Goal: Task Accomplishment & Management: Use online tool/utility

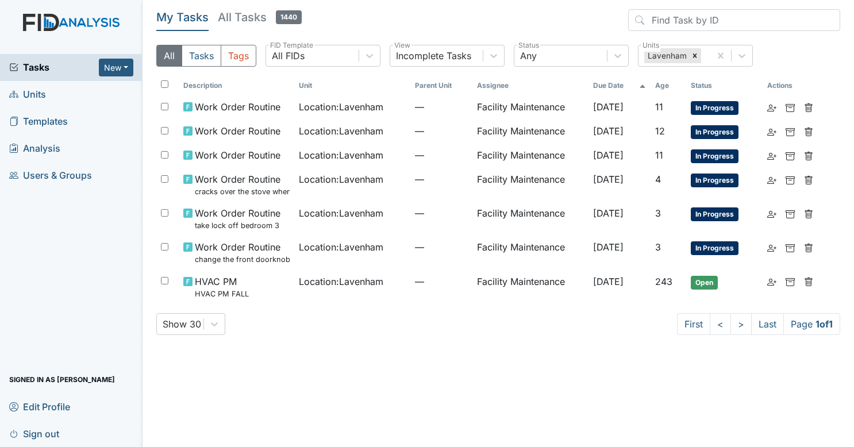
click at [86, 64] on span "Tasks" at bounding box center [54, 67] width 90 height 14
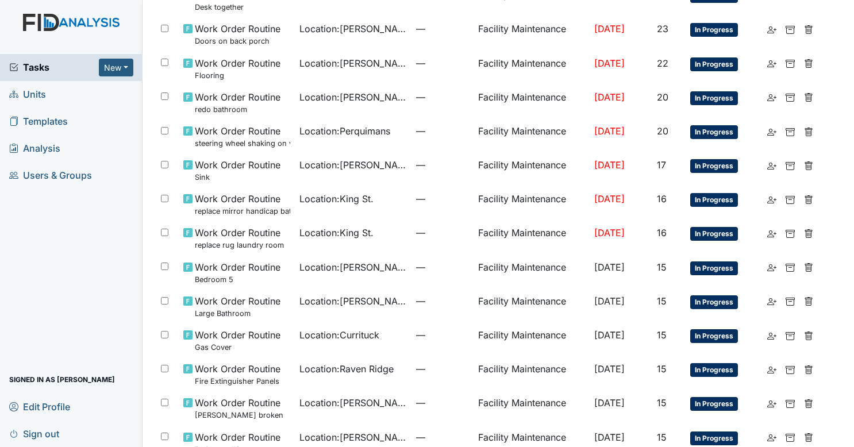
scroll to position [656, 0]
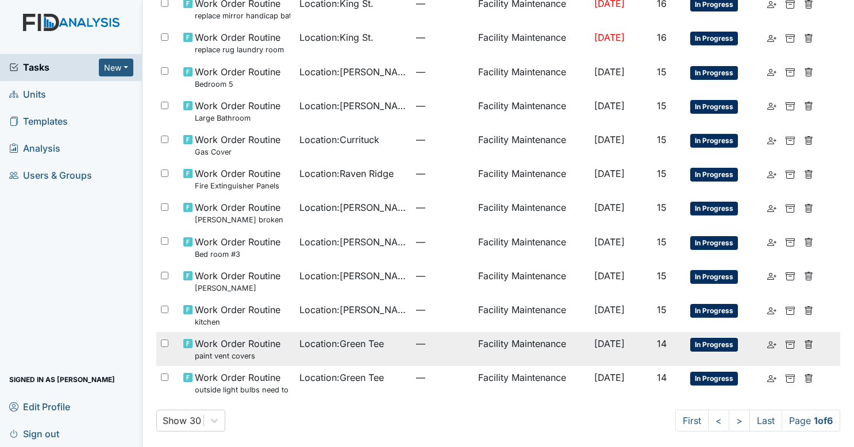
click at [487, 346] on td "Facility Maintenance" at bounding box center [532, 349] width 116 height 34
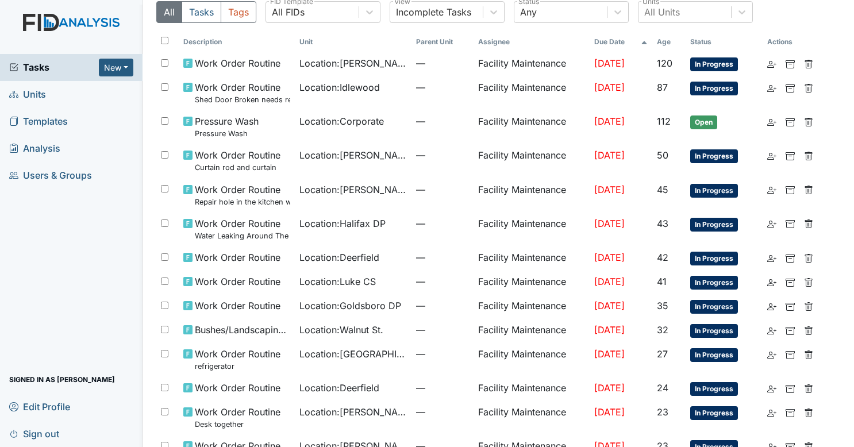
scroll to position [15, 0]
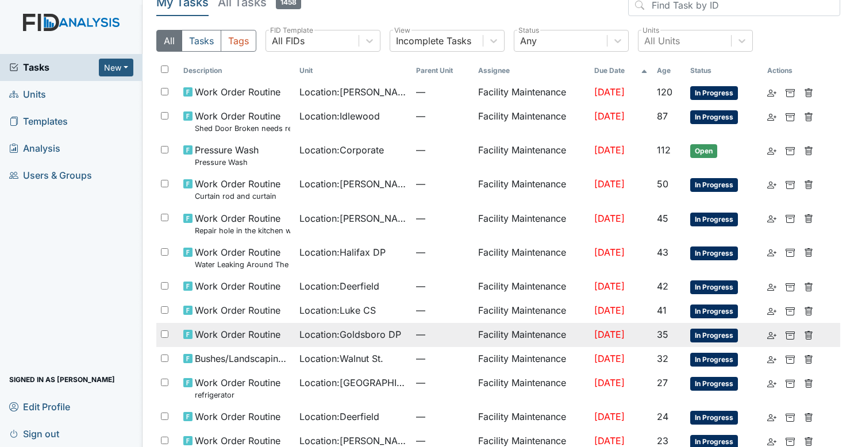
click at [379, 328] on span "Location : Goldsboro DP" at bounding box center [350, 335] width 102 height 14
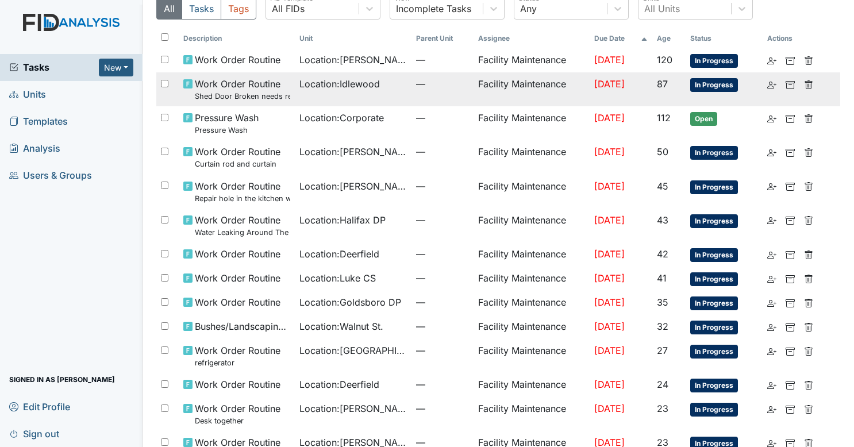
scroll to position [51, 0]
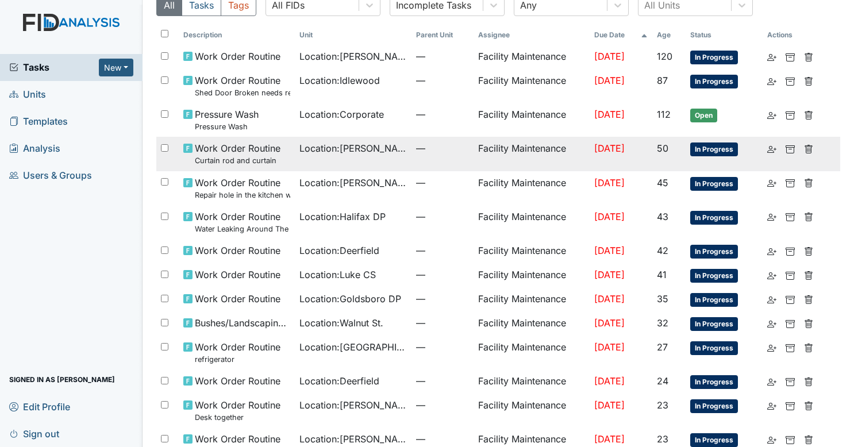
click at [416, 145] on span "—" at bounding box center [442, 148] width 53 height 14
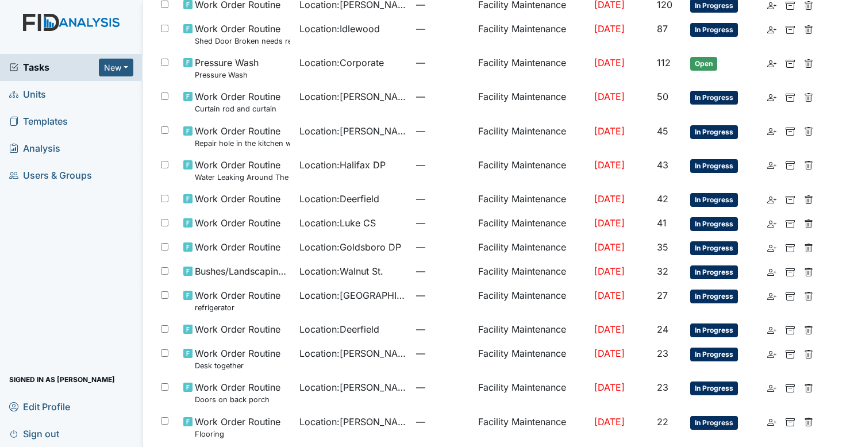
scroll to position [0, 0]
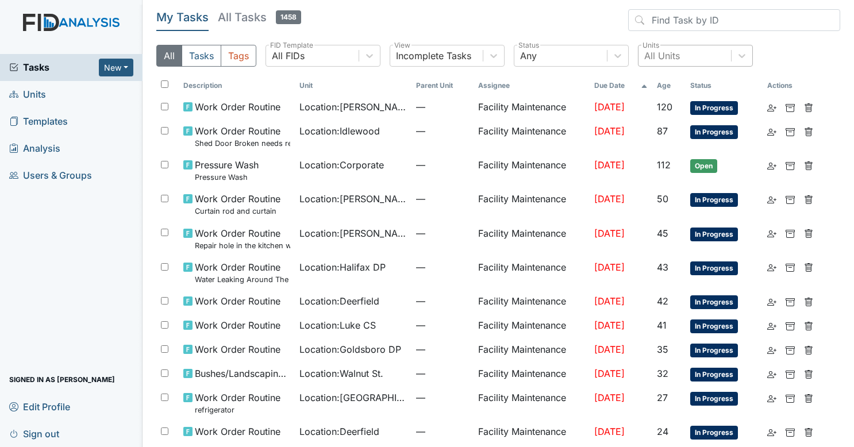
click at [662, 54] on div "All Units" at bounding box center [662, 56] width 36 height 14
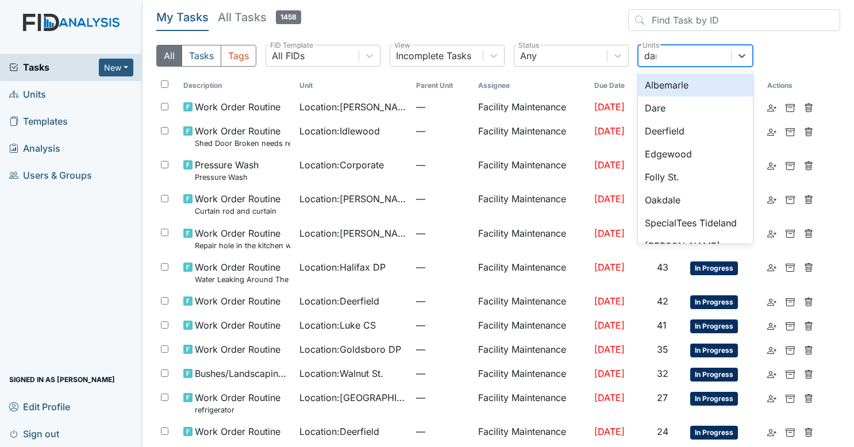
type input "dare"
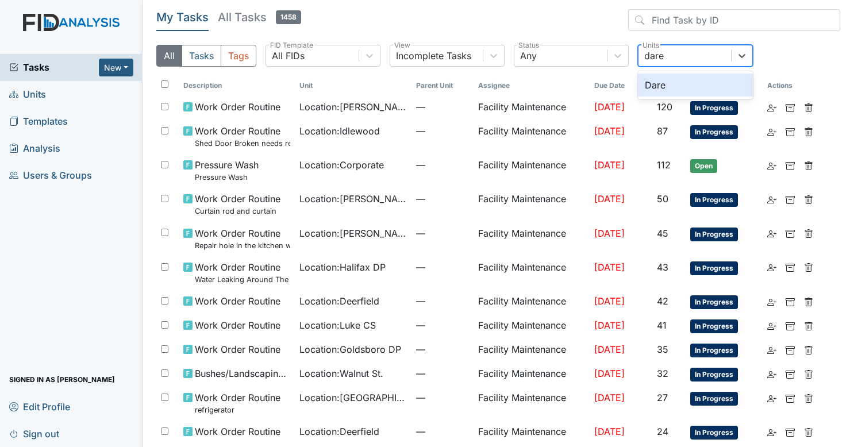
click at [653, 74] on div "Dare" at bounding box center [695, 85] width 115 height 23
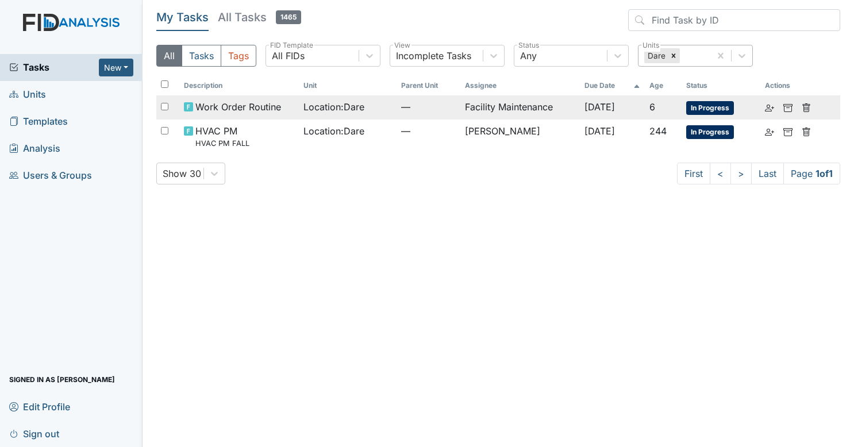
click at [534, 102] on td "Facility Maintenance" at bounding box center [520, 107] width 120 height 24
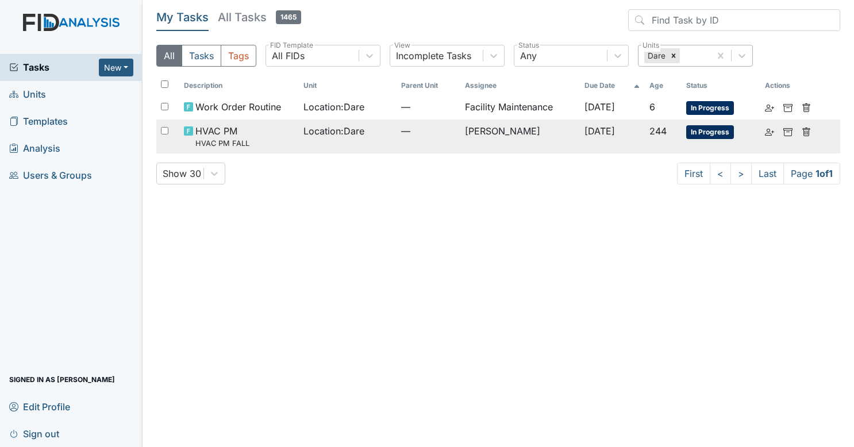
click at [375, 127] on div "Location : Dare" at bounding box center [348, 131] width 88 height 14
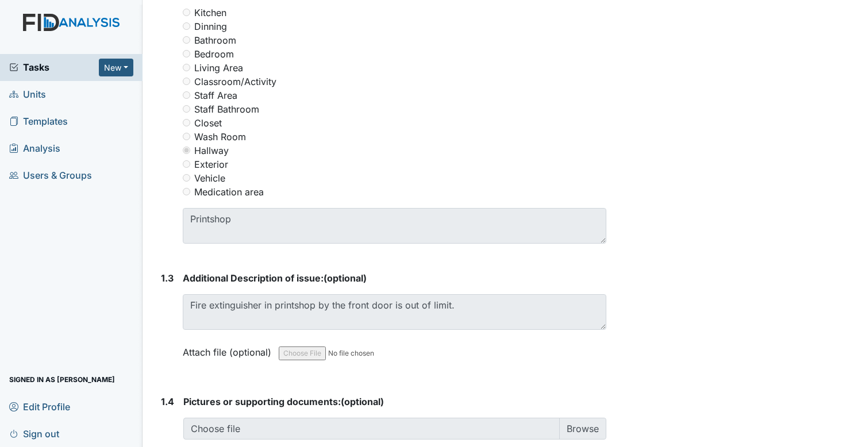
scroll to position [520, 0]
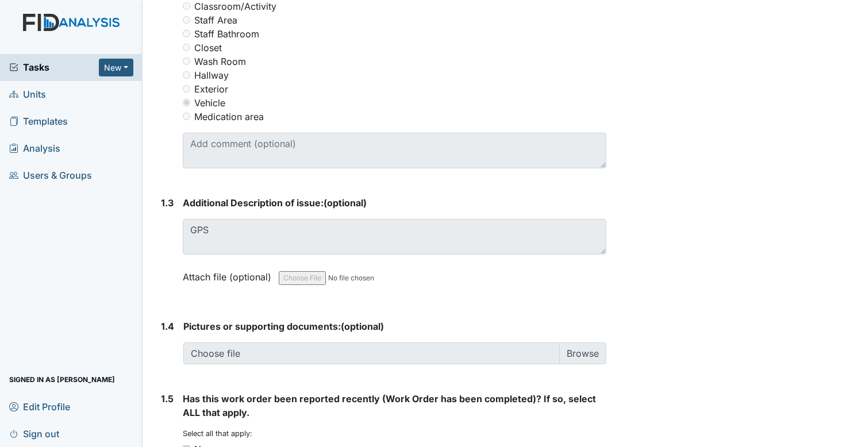
scroll to position [596, 0]
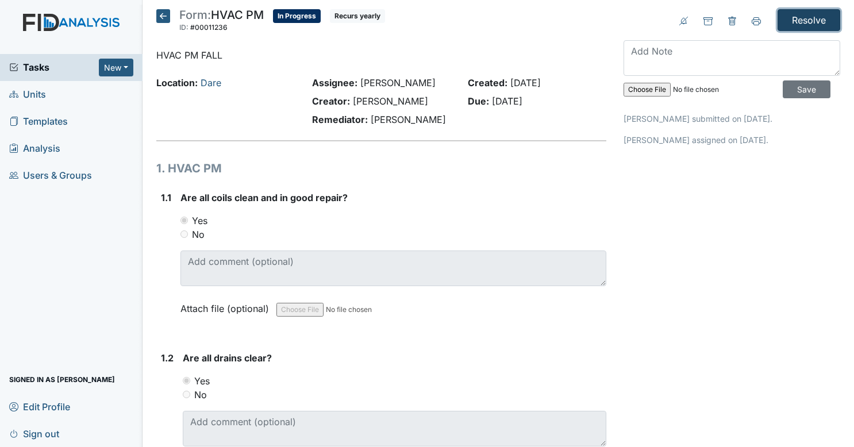
click at [778, 26] on input "Resolve" at bounding box center [809, 20] width 63 height 22
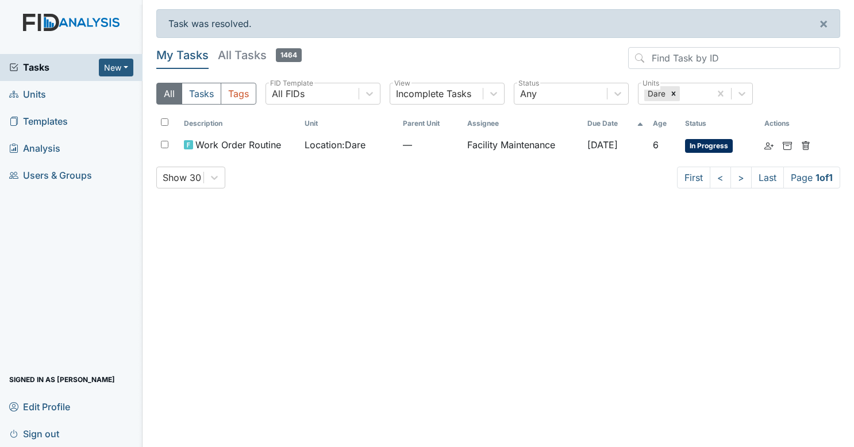
click at [68, 95] on link "Units" at bounding box center [71, 94] width 143 height 27
